Goal: Information Seeking & Learning: Understand process/instructions

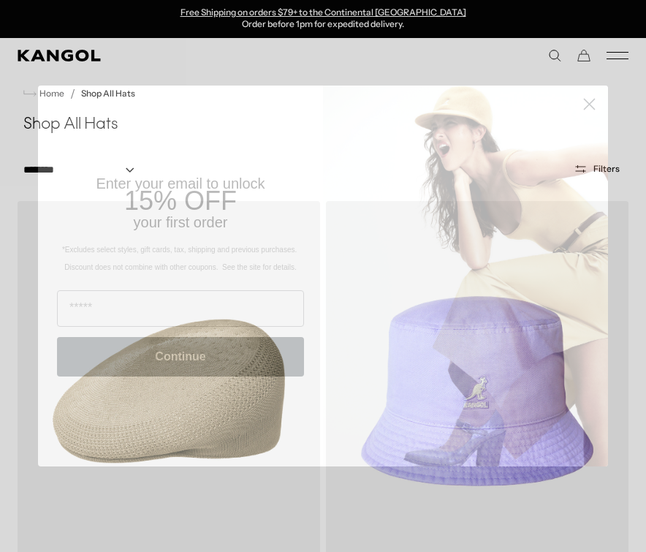
click at [590, 107] on circle "Close dialog" at bounding box center [589, 104] width 24 height 24
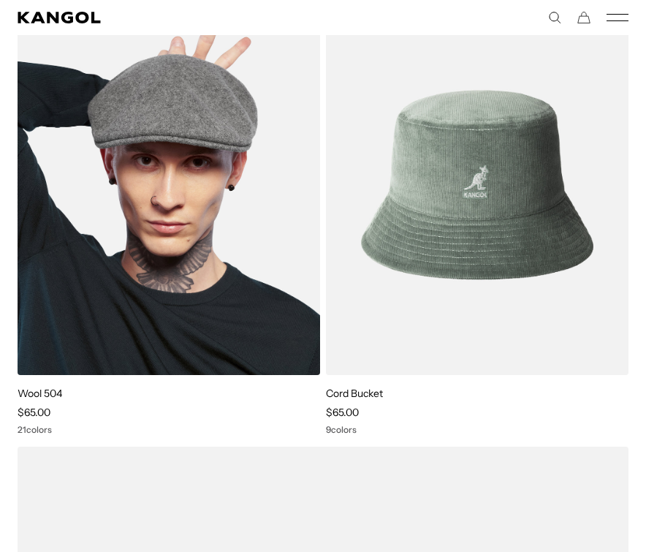
click at [194, 232] on img at bounding box center [169, 185] width 302 height 380
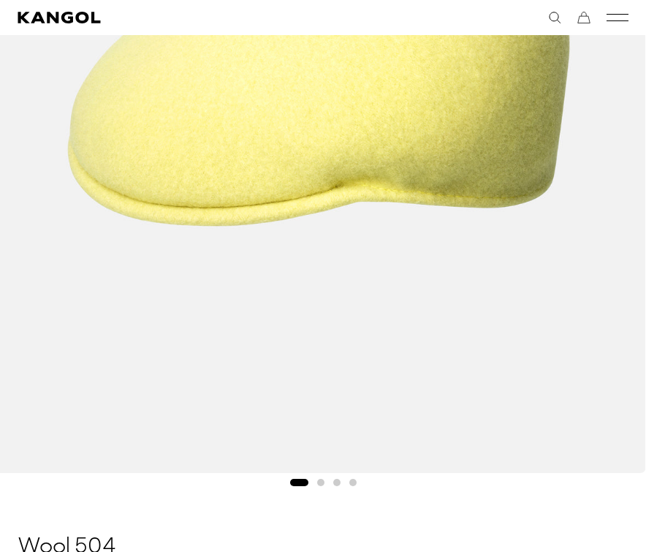
scroll to position [514, 0]
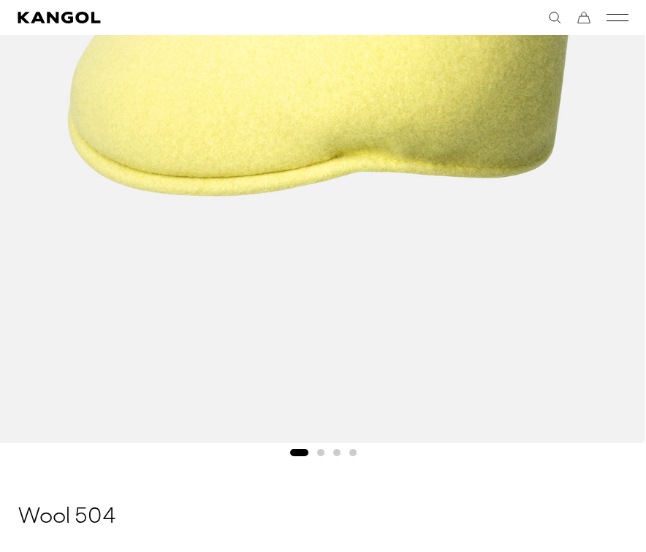
click at [554, 237] on img "1 of 4" at bounding box center [318, 34] width 655 height 818
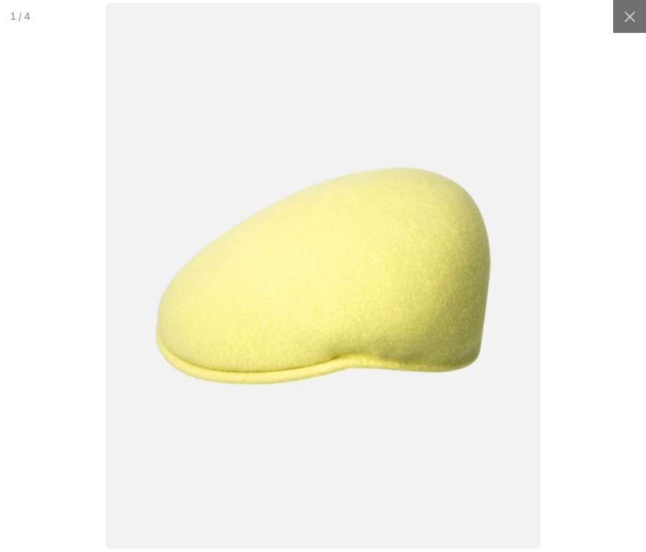
scroll to position [0, 0]
click at [608, 286] on div at bounding box center [323, 275] width 710 height 607
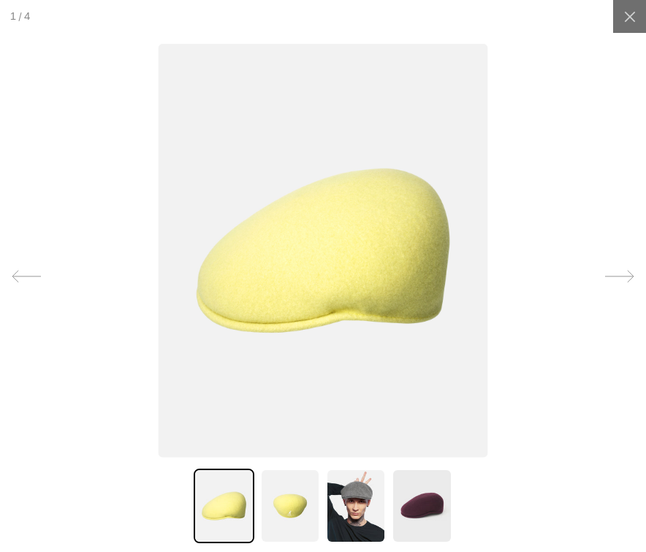
scroll to position [0, 301]
click at [628, 272] on icon at bounding box center [619, 276] width 29 height 29
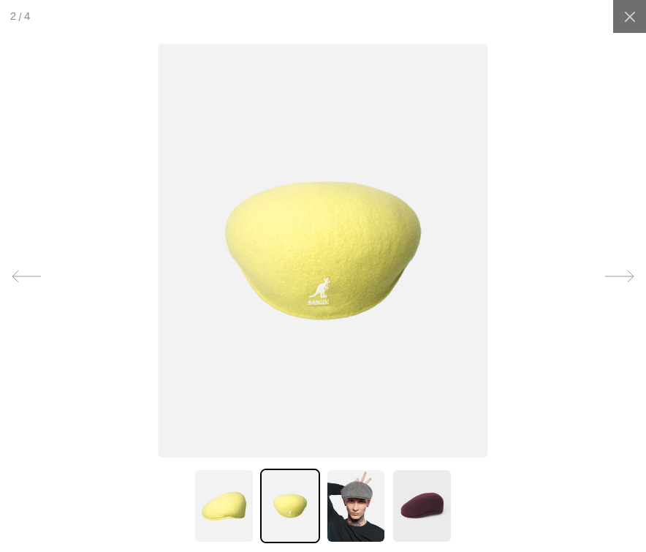
click at [628, 272] on icon at bounding box center [619, 276] width 29 height 29
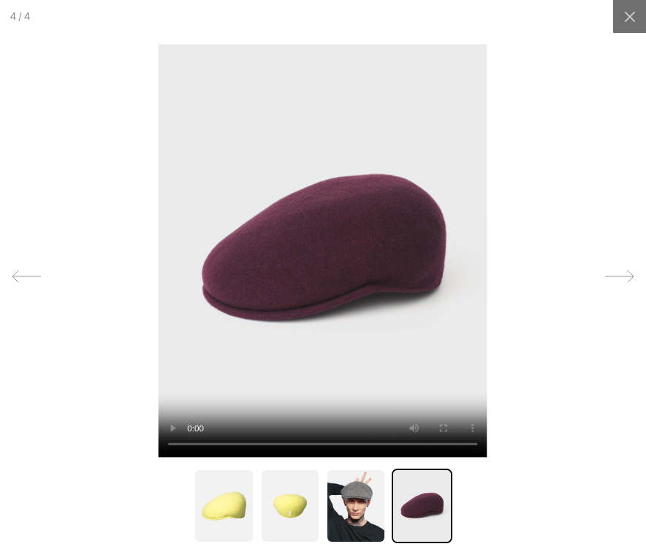
scroll to position [0, 0]
click at [628, 272] on icon at bounding box center [619, 276] width 29 height 29
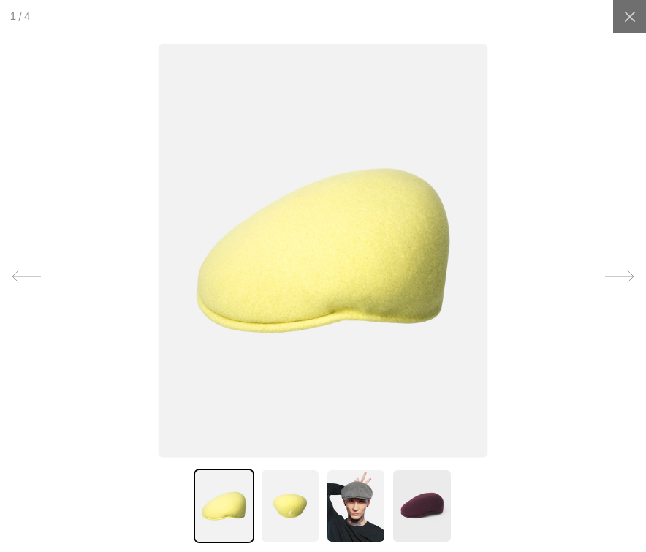
click at [626, 281] on icon at bounding box center [619, 276] width 29 height 29
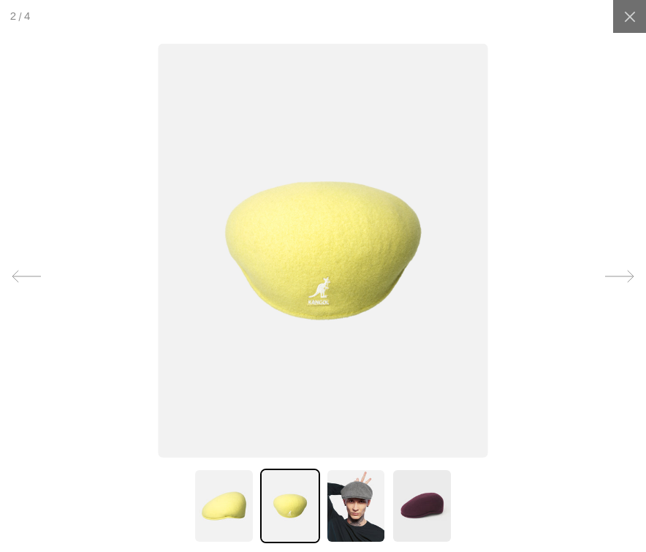
click at [626, 281] on icon at bounding box center [619, 276] width 29 height 29
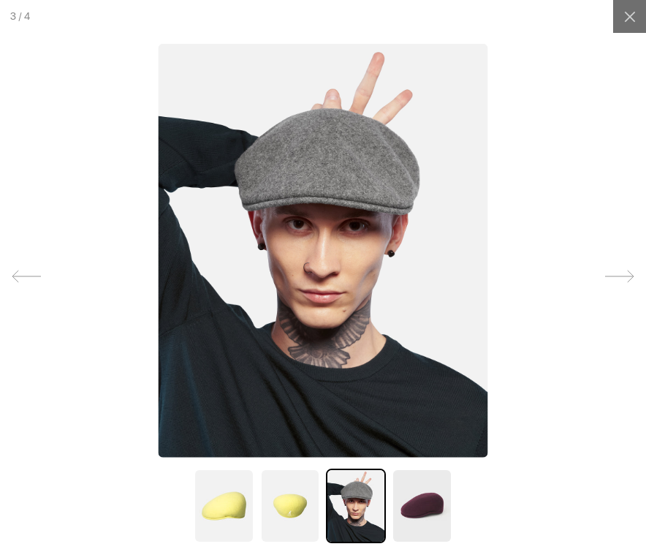
click at [626, 281] on icon at bounding box center [619, 276] width 29 height 29
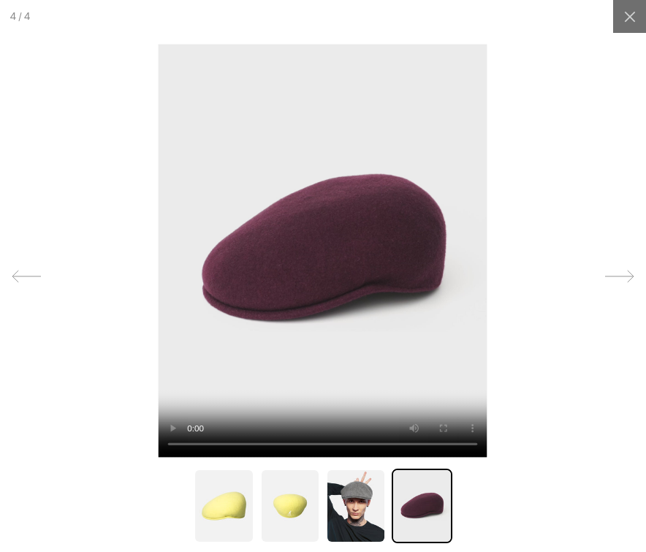
scroll to position [0, 301]
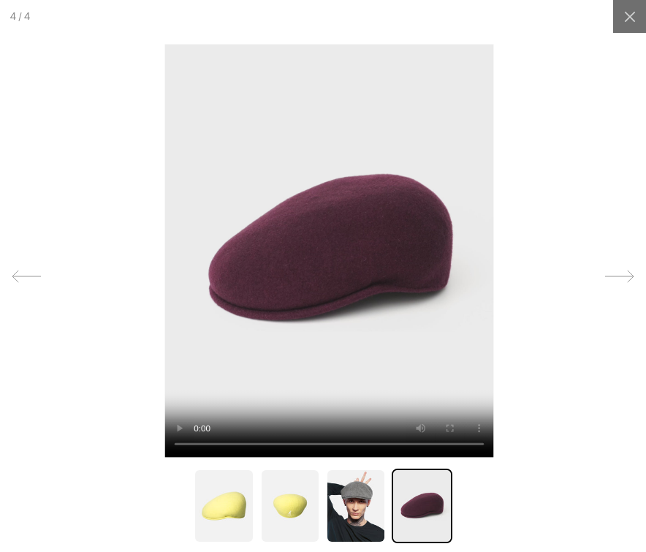
click at [249, 446] on video at bounding box center [329, 249] width 329 height 413
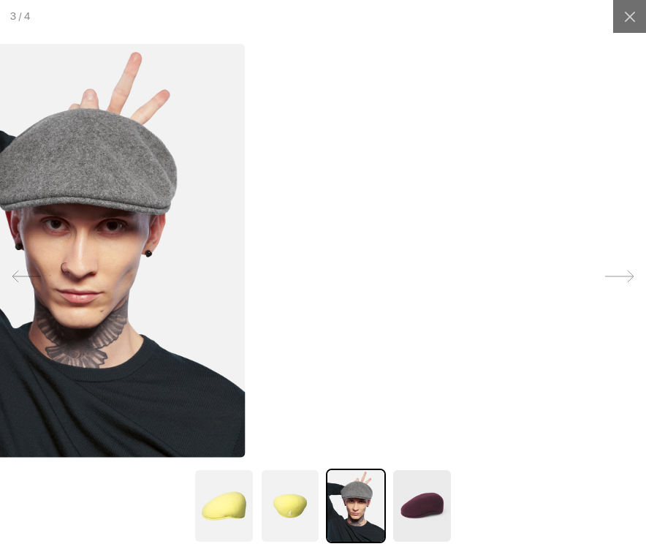
click at [189, 373] on img at bounding box center [79, 249] width 329 height 413
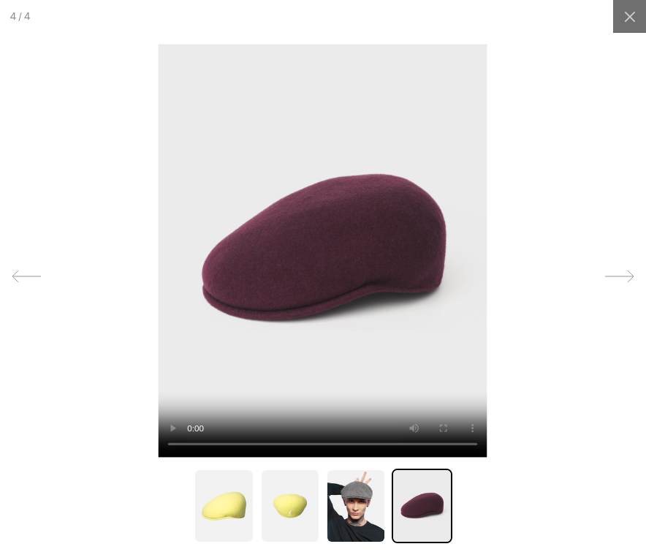
scroll to position [0, 0]
click at [254, 443] on video at bounding box center [323, 249] width 329 height 413
click at [261, 444] on video at bounding box center [323, 249] width 329 height 413
click at [250, 444] on video at bounding box center [323, 249] width 329 height 413
click at [191, 445] on video at bounding box center [323, 249] width 329 height 413
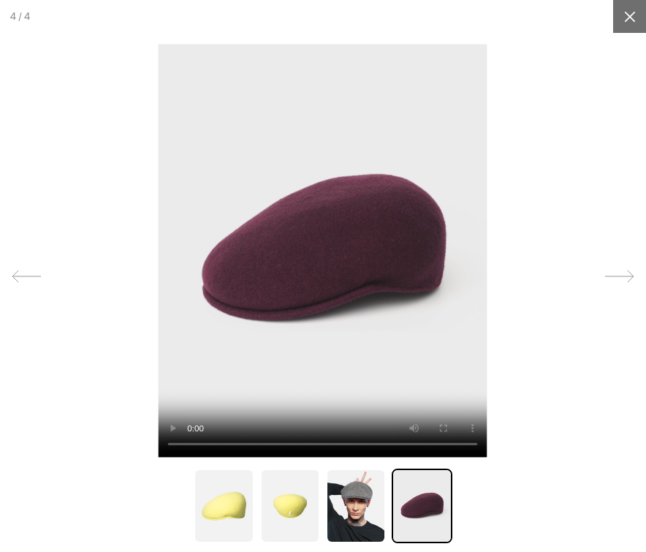
click at [626, 15] on icon at bounding box center [629, 16] width 15 height 15
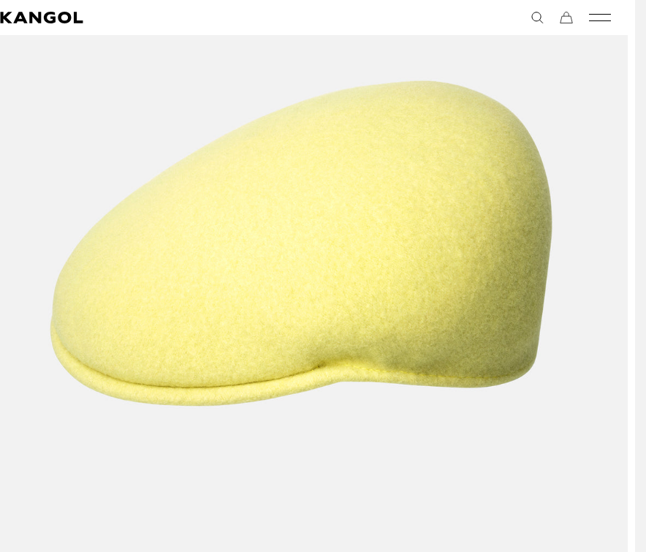
scroll to position [137, 18]
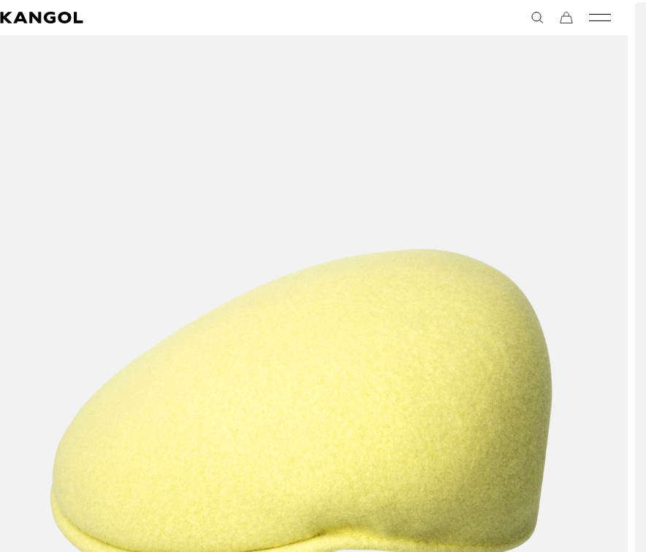
click at [595, 22] on icon "Mobile Menu" at bounding box center [600, 17] width 22 height 13
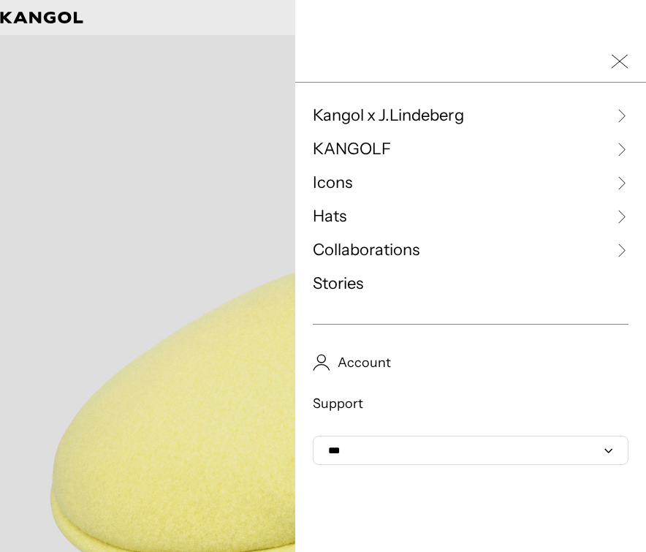
scroll to position [0, 301]
click at [371, 216] on link "Hats" at bounding box center [471, 216] width 316 height 22
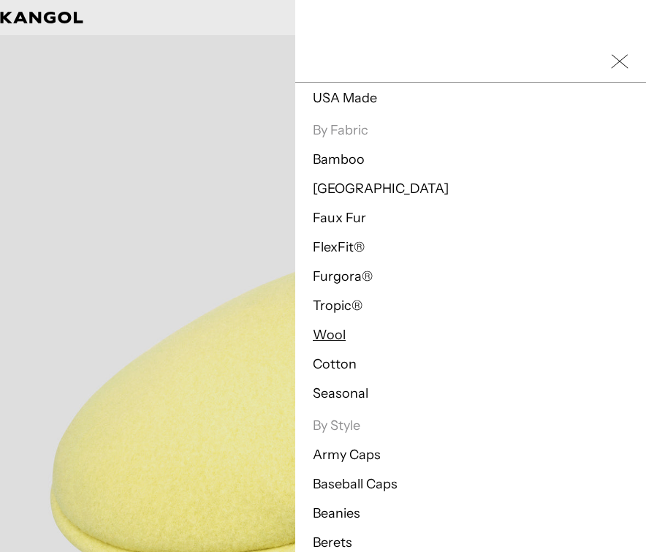
click at [335, 334] on link "Wool" at bounding box center [329, 335] width 33 height 16
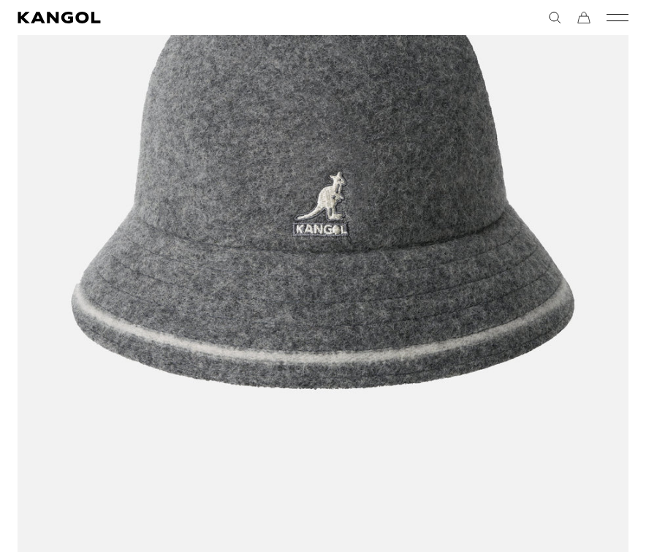
scroll to position [5070, 0]
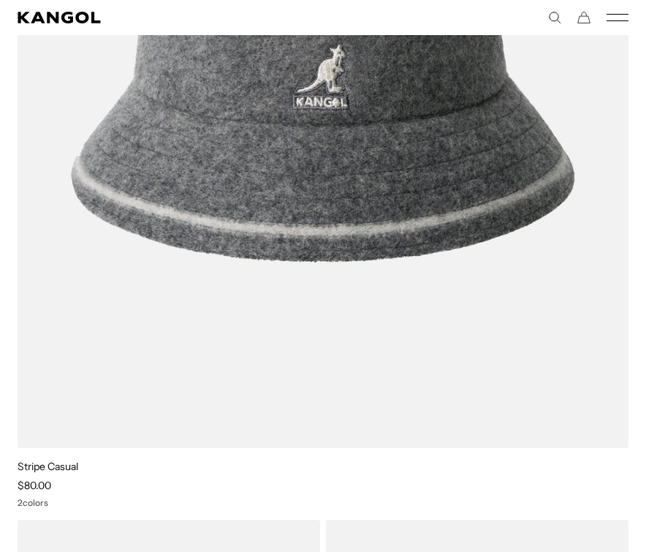
click at [622, 23] on icon "Mobile Menu" at bounding box center [617, 17] width 22 height 13
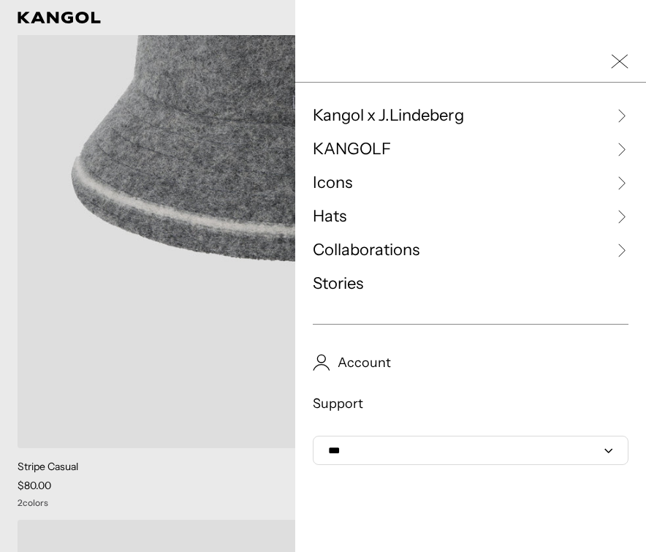
scroll to position [0, 0]
click at [152, 468] on div at bounding box center [323, 276] width 646 height 552
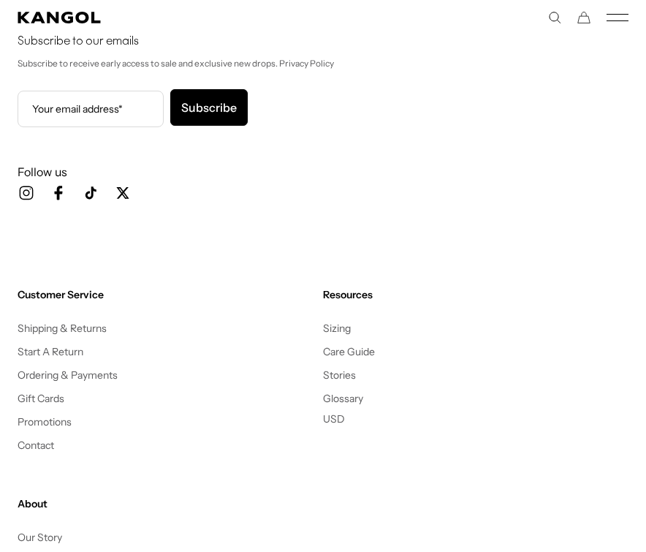
scroll to position [14000, 0]
click at [331, 324] on link "Sizing" at bounding box center [337, 328] width 28 height 13
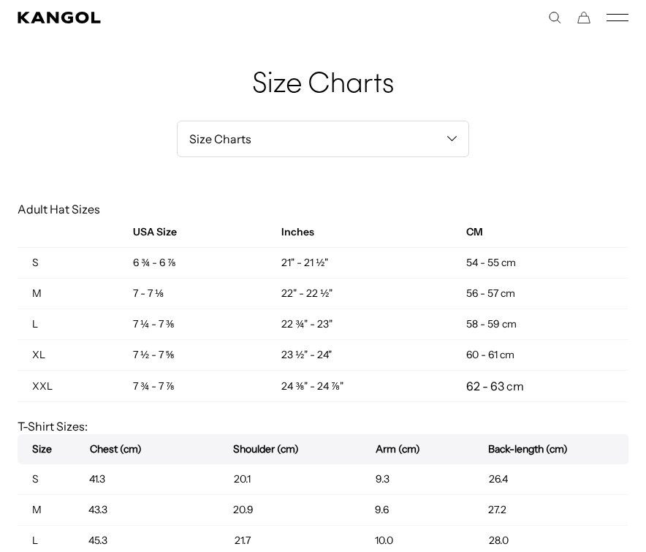
scroll to position [0, 301]
